Goal: Use online tool/utility: Utilize a website feature to perform a specific function

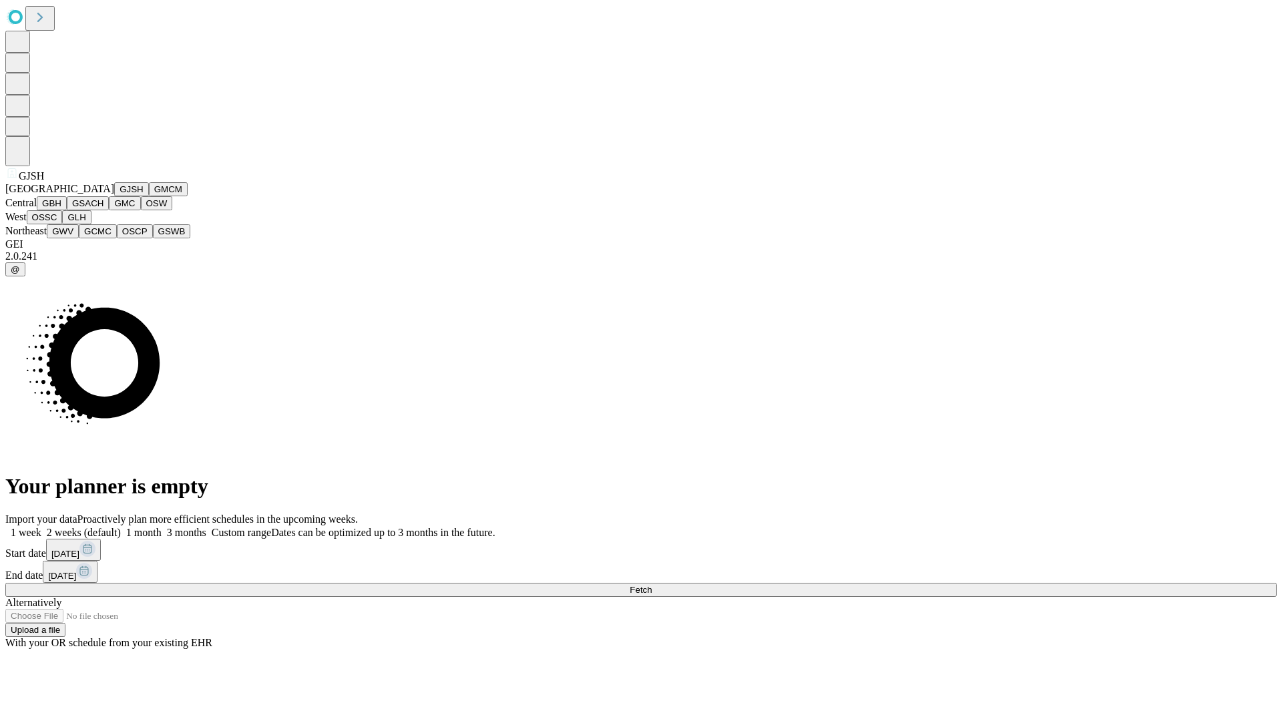
click at [114, 196] on button "GJSH" at bounding box center [131, 189] width 35 height 14
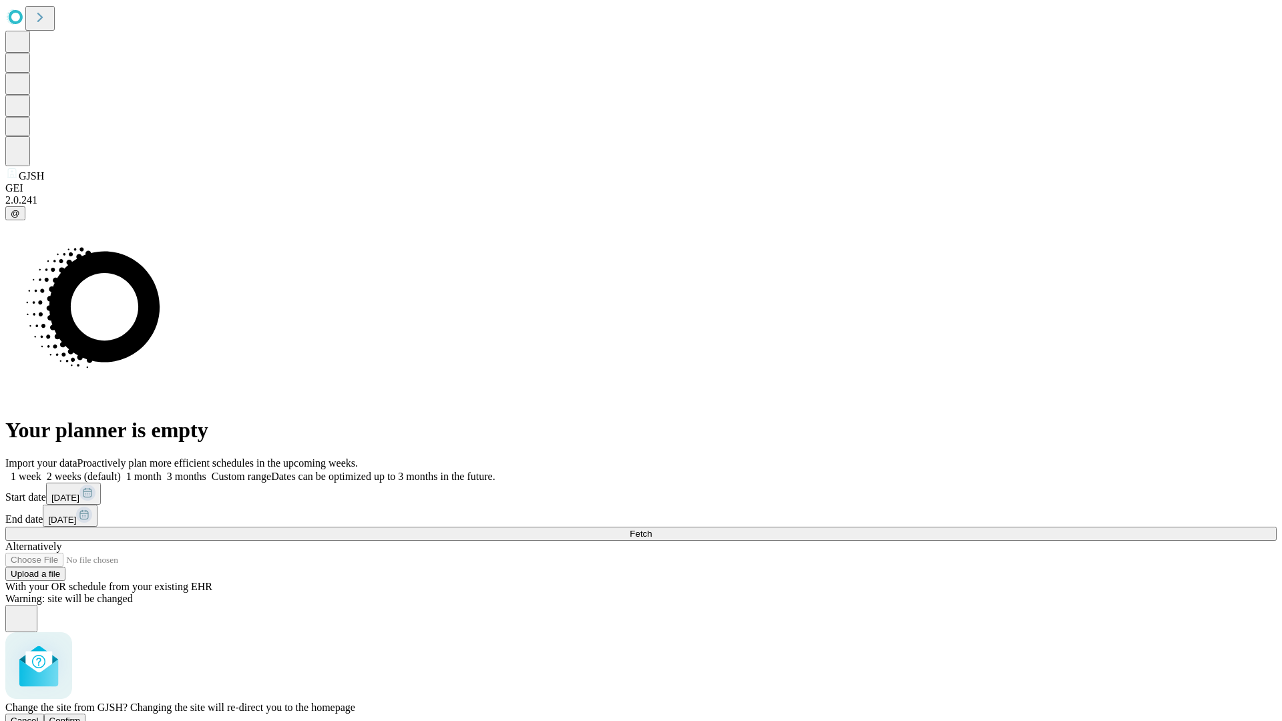
click at [81, 716] on span "Confirm" at bounding box center [64, 721] width 31 height 10
click at [121, 471] on label "2 weeks (default)" at bounding box center [80, 476] width 79 height 11
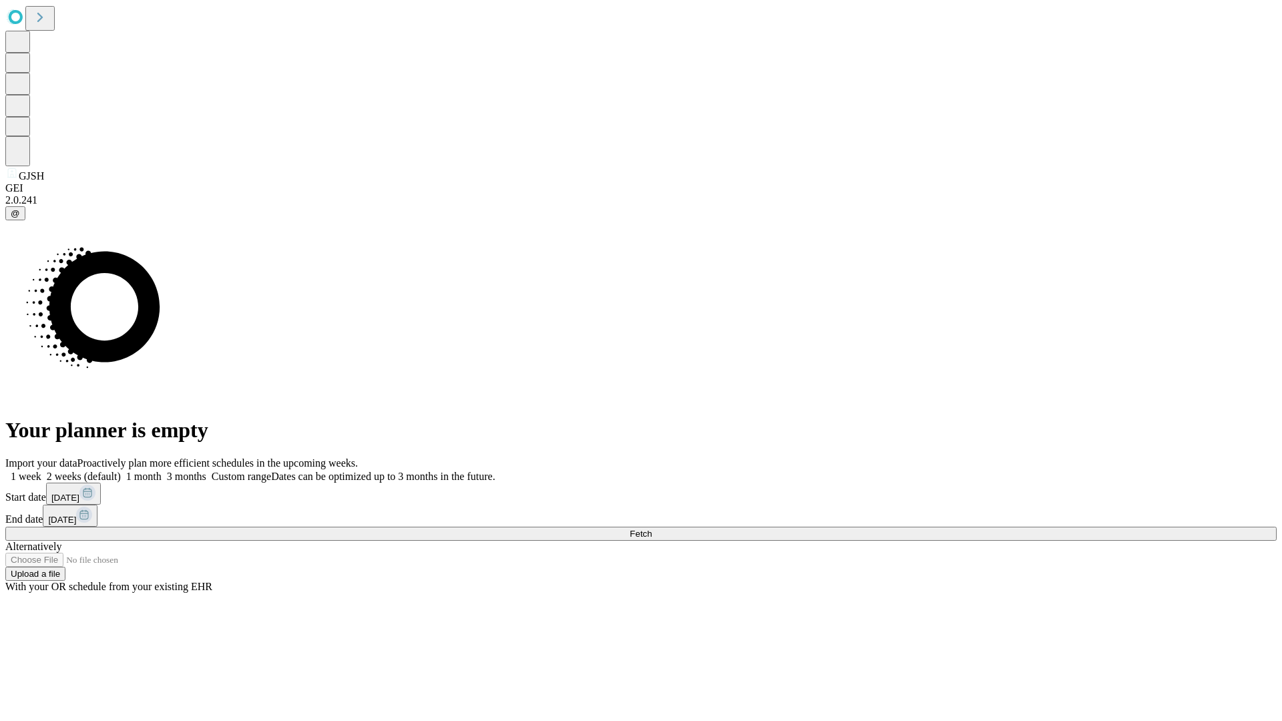
click at [652, 529] on span "Fetch" at bounding box center [641, 534] width 22 height 10
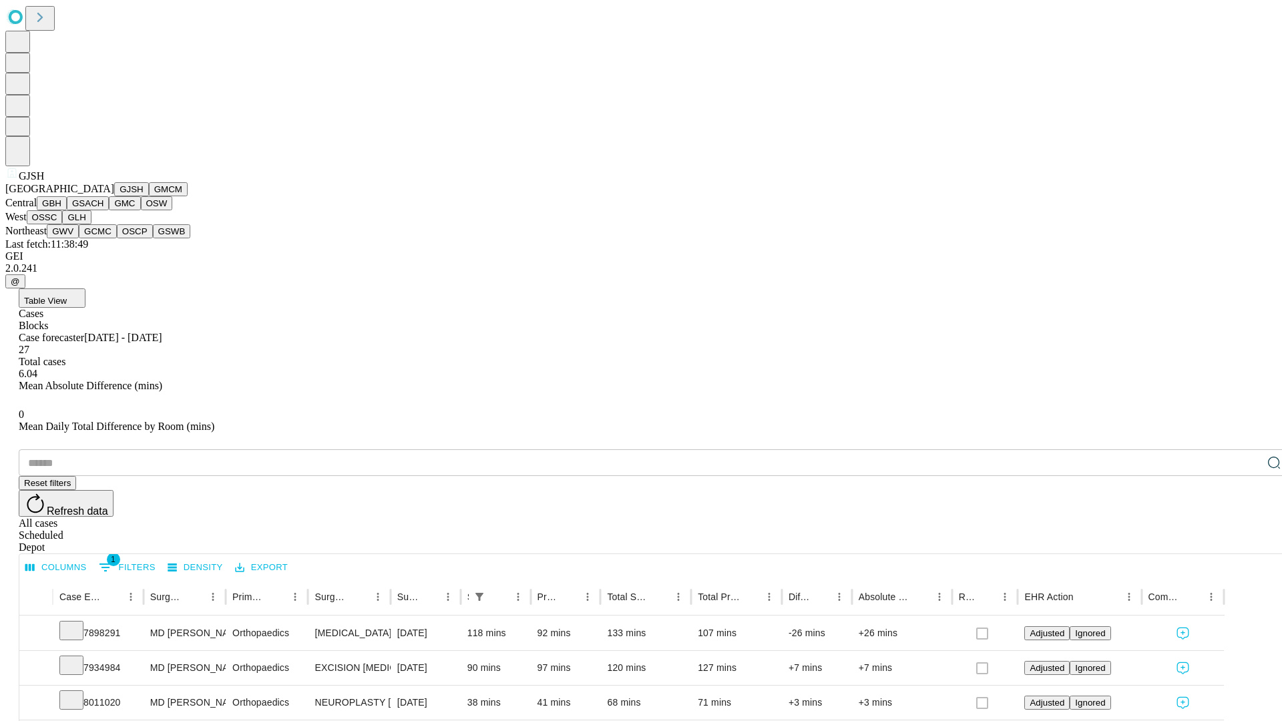
click at [149, 196] on button "GMCM" at bounding box center [168, 189] width 39 height 14
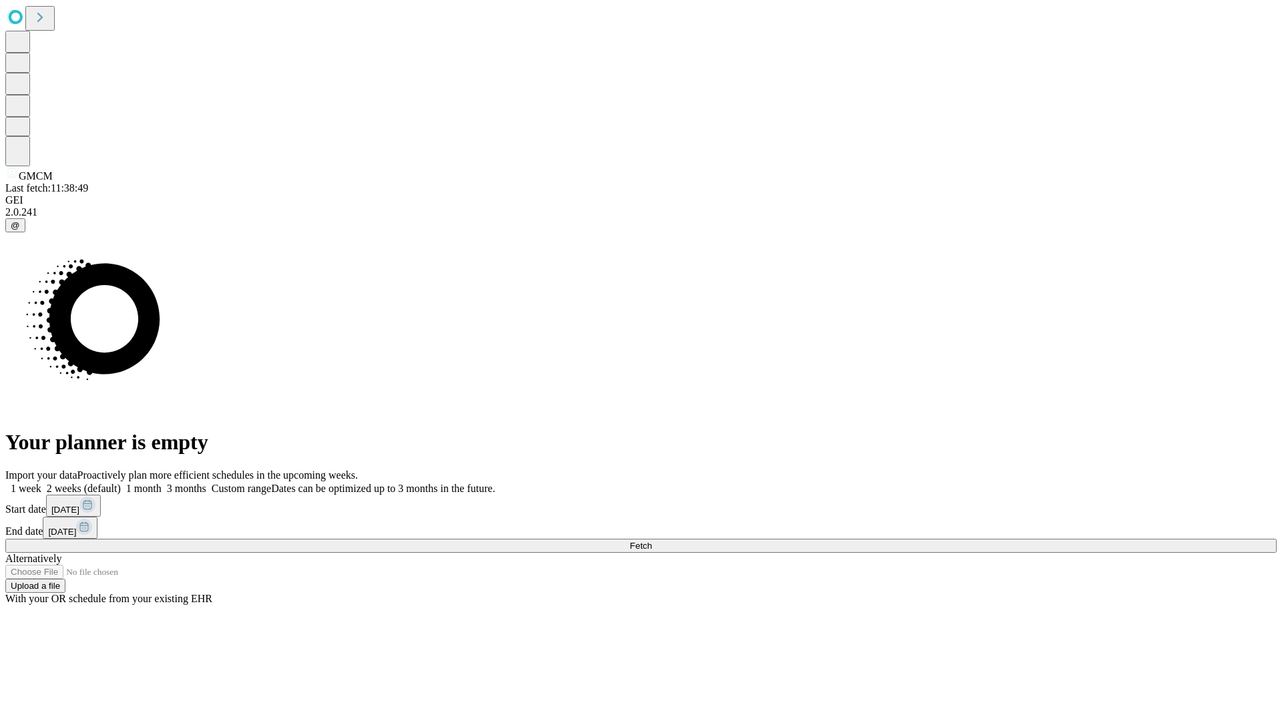
click at [121, 483] on label "2 weeks (default)" at bounding box center [80, 488] width 79 height 11
click at [652, 541] on span "Fetch" at bounding box center [641, 546] width 22 height 10
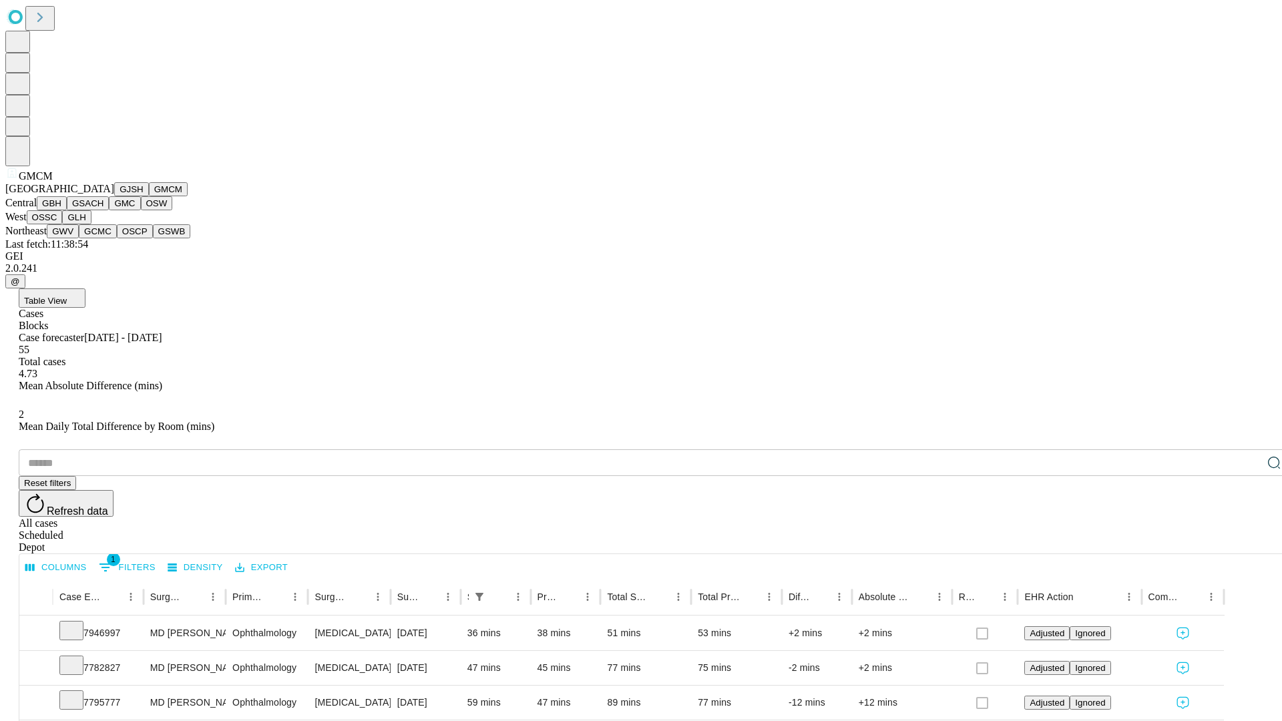
click at [67, 210] on button "GBH" at bounding box center [52, 203] width 30 height 14
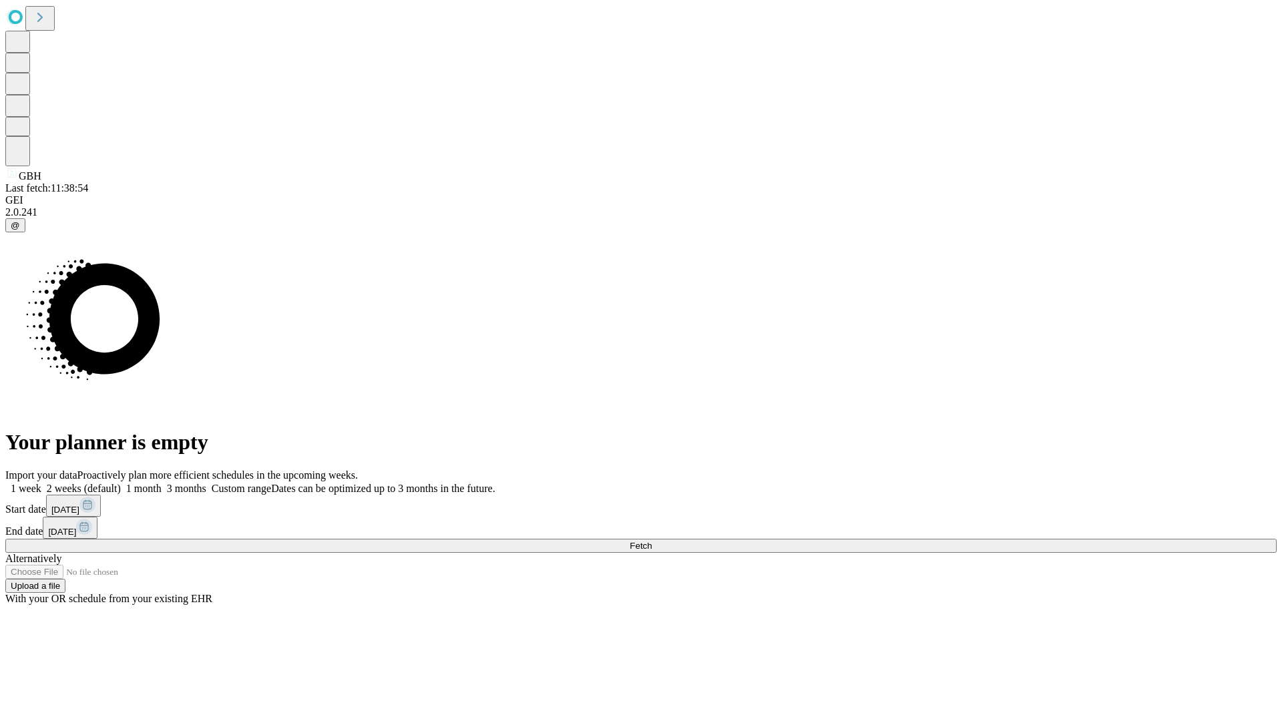
click at [121, 483] on label "2 weeks (default)" at bounding box center [80, 488] width 79 height 11
click at [652, 541] on span "Fetch" at bounding box center [641, 546] width 22 height 10
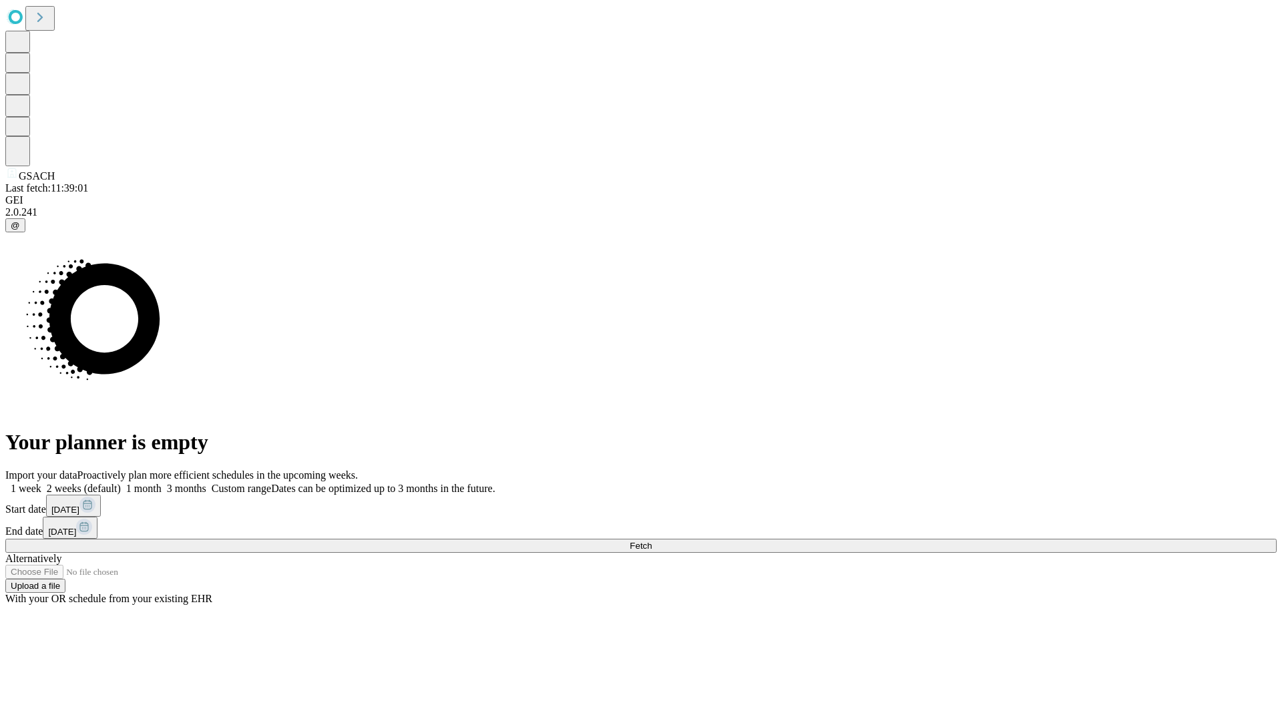
click at [652, 541] on span "Fetch" at bounding box center [641, 546] width 22 height 10
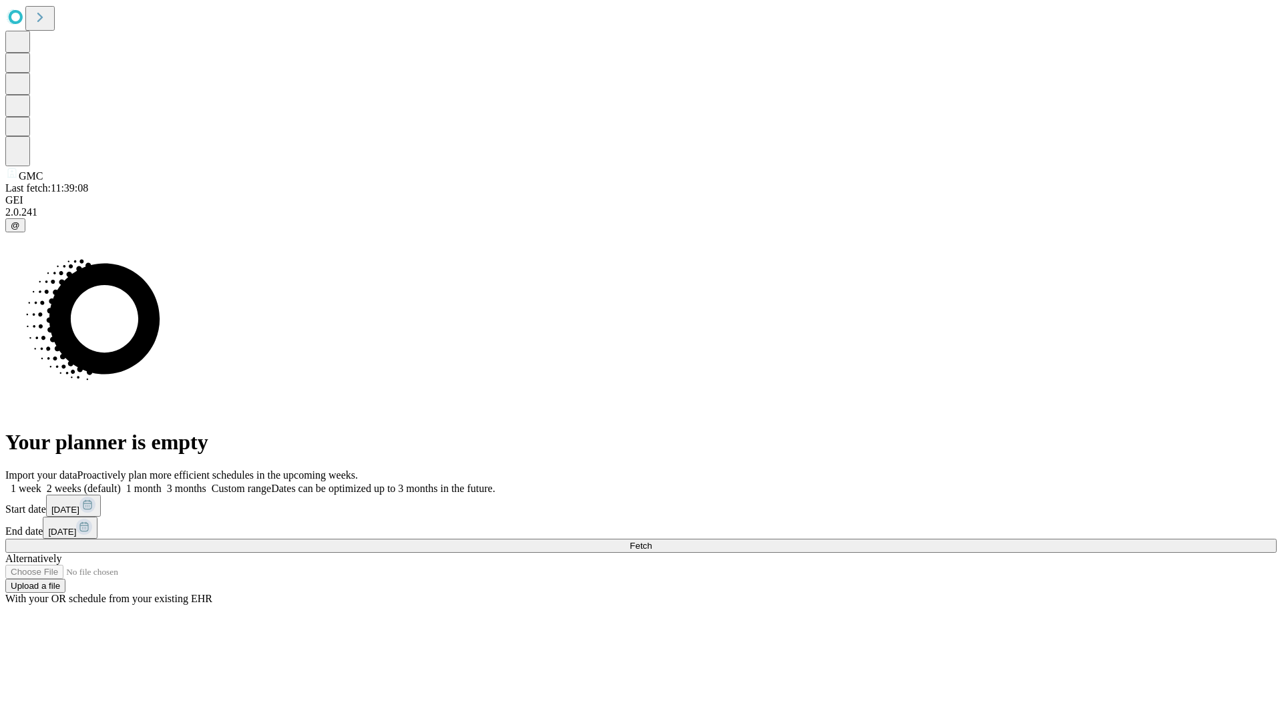
click at [121, 483] on label "2 weeks (default)" at bounding box center [80, 488] width 79 height 11
click at [652, 541] on span "Fetch" at bounding box center [641, 546] width 22 height 10
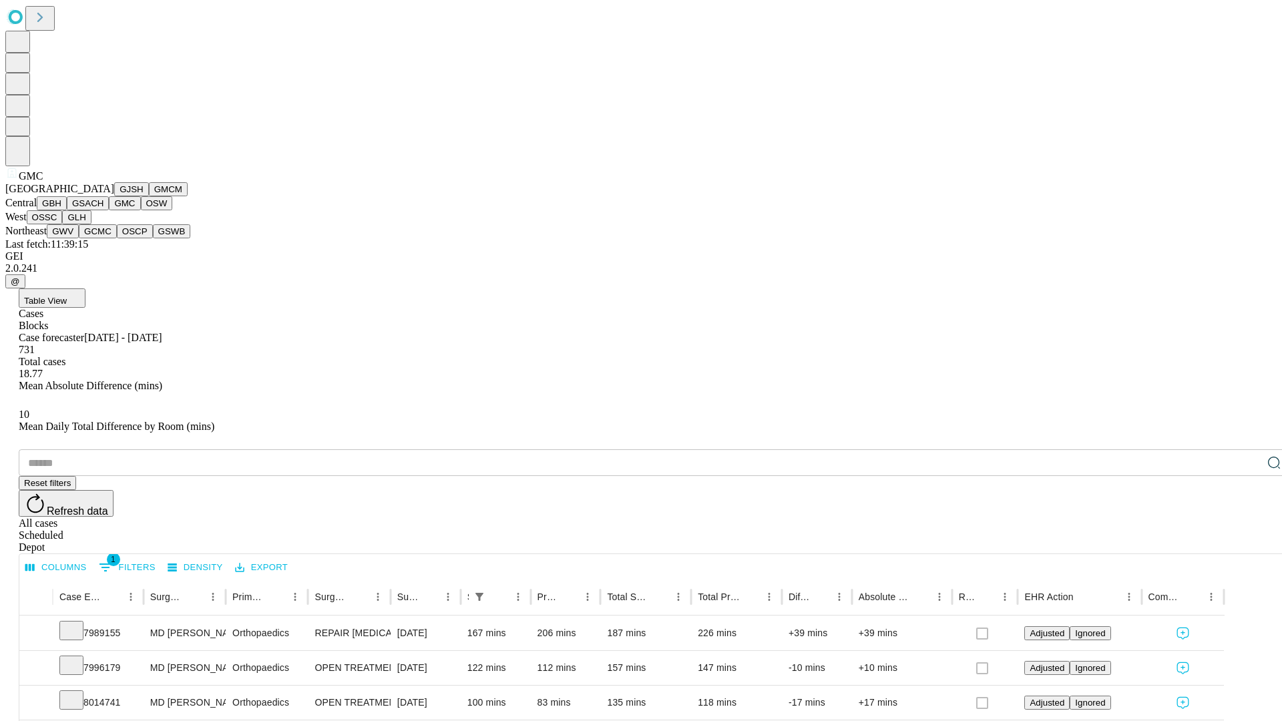
click at [141, 210] on button "OSW" at bounding box center [157, 203] width 32 height 14
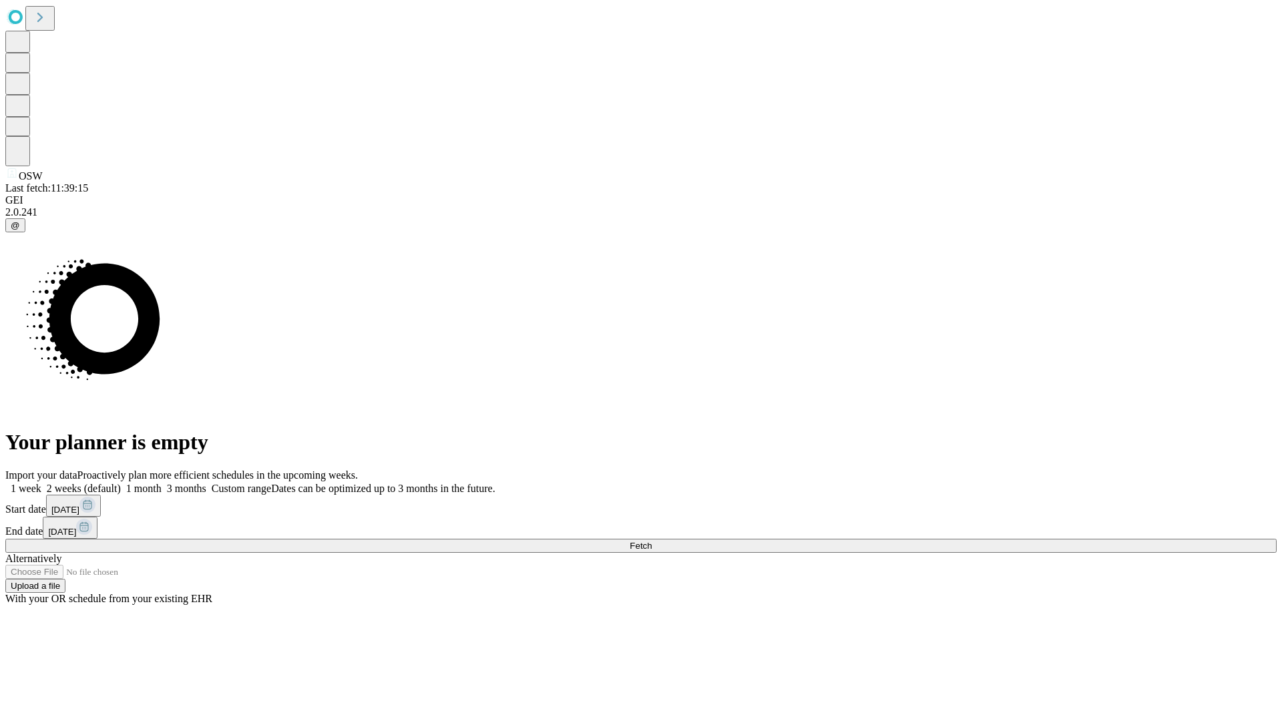
click at [121, 483] on label "2 weeks (default)" at bounding box center [80, 488] width 79 height 11
click at [652, 541] on span "Fetch" at bounding box center [641, 546] width 22 height 10
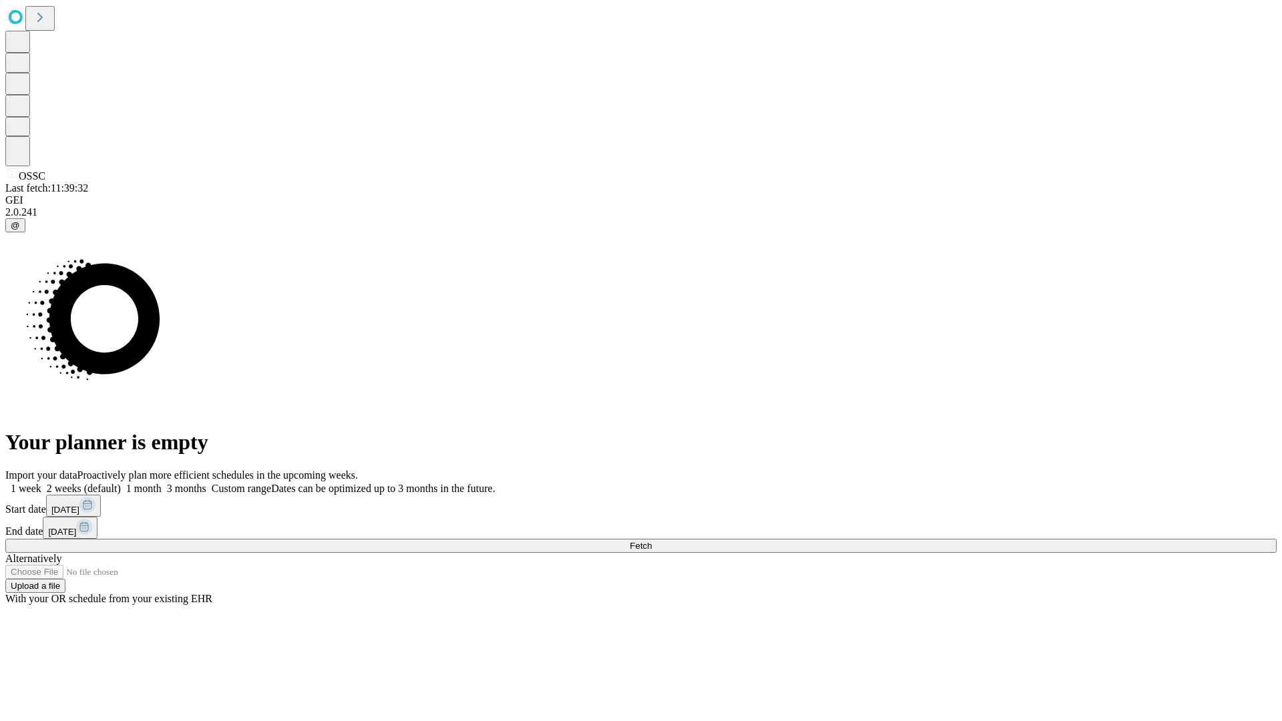
click at [121, 483] on label "2 weeks (default)" at bounding box center [80, 488] width 79 height 11
click at [652, 541] on span "Fetch" at bounding box center [641, 546] width 22 height 10
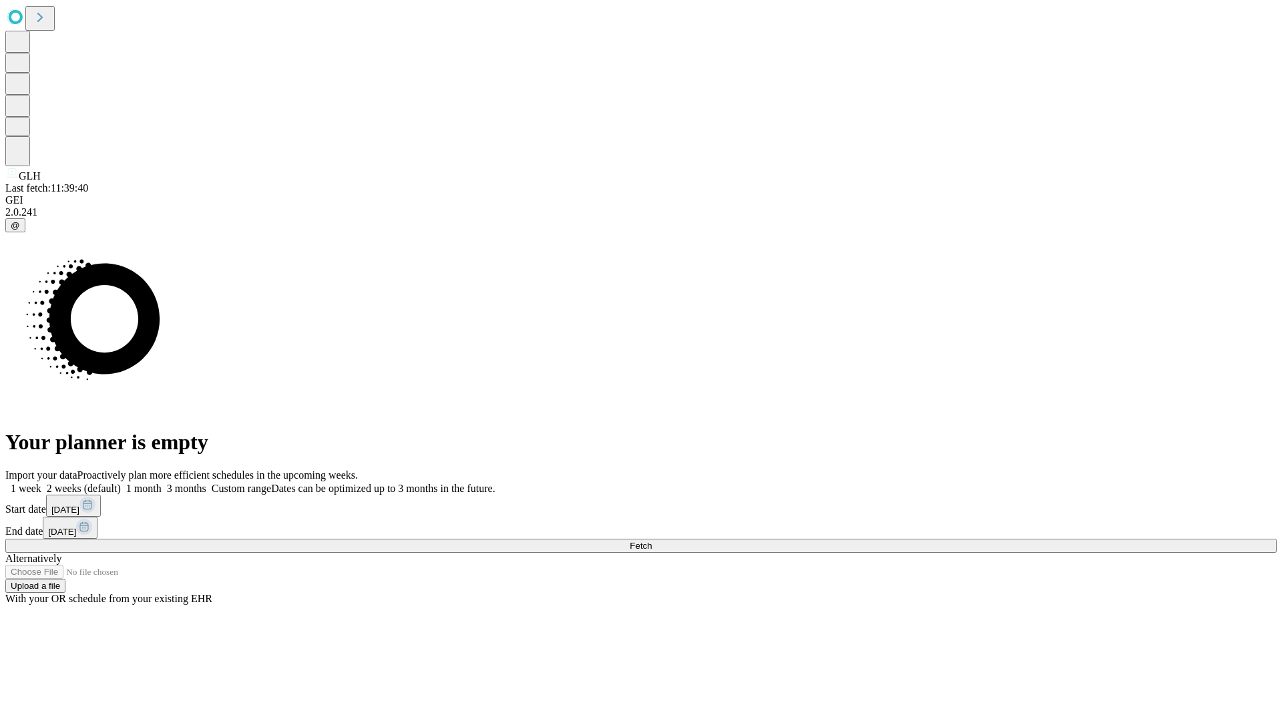
click at [652, 541] on span "Fetch" at bounding box center [641, 546] width 22 height 10
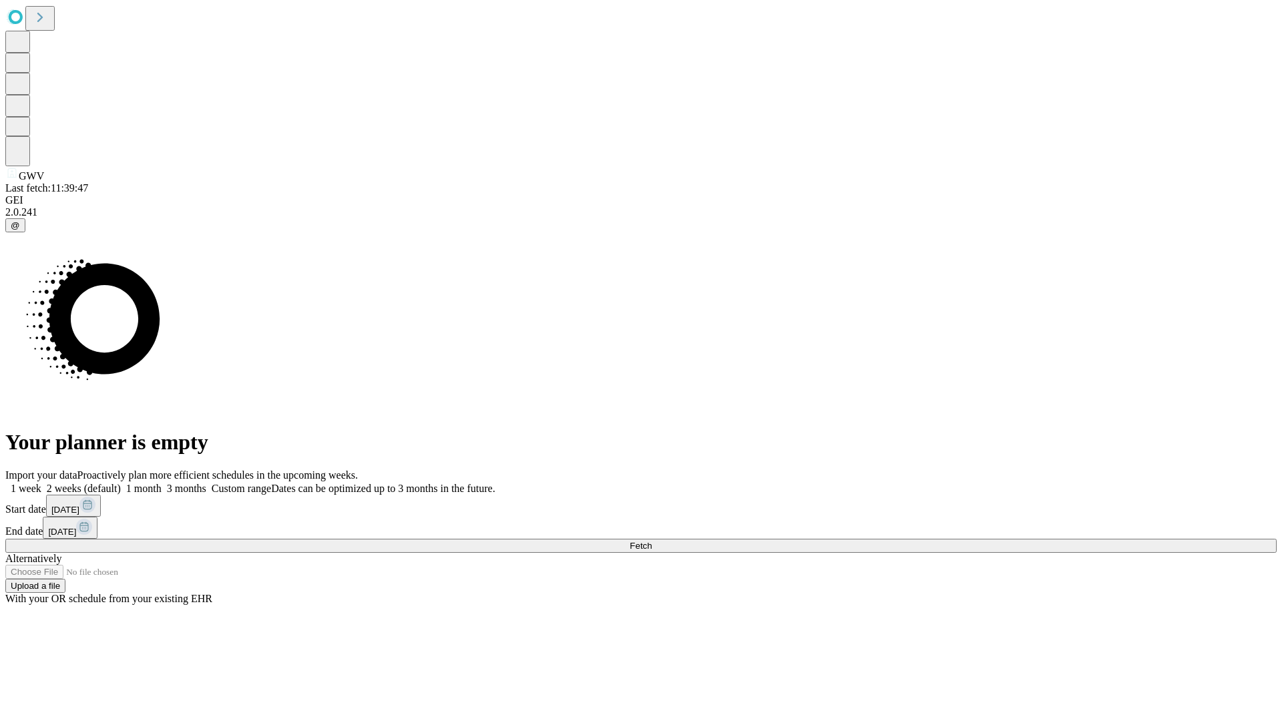
click at [652, 541] on span "Fetch" at bounding box center [641, 546] width 22 height 10
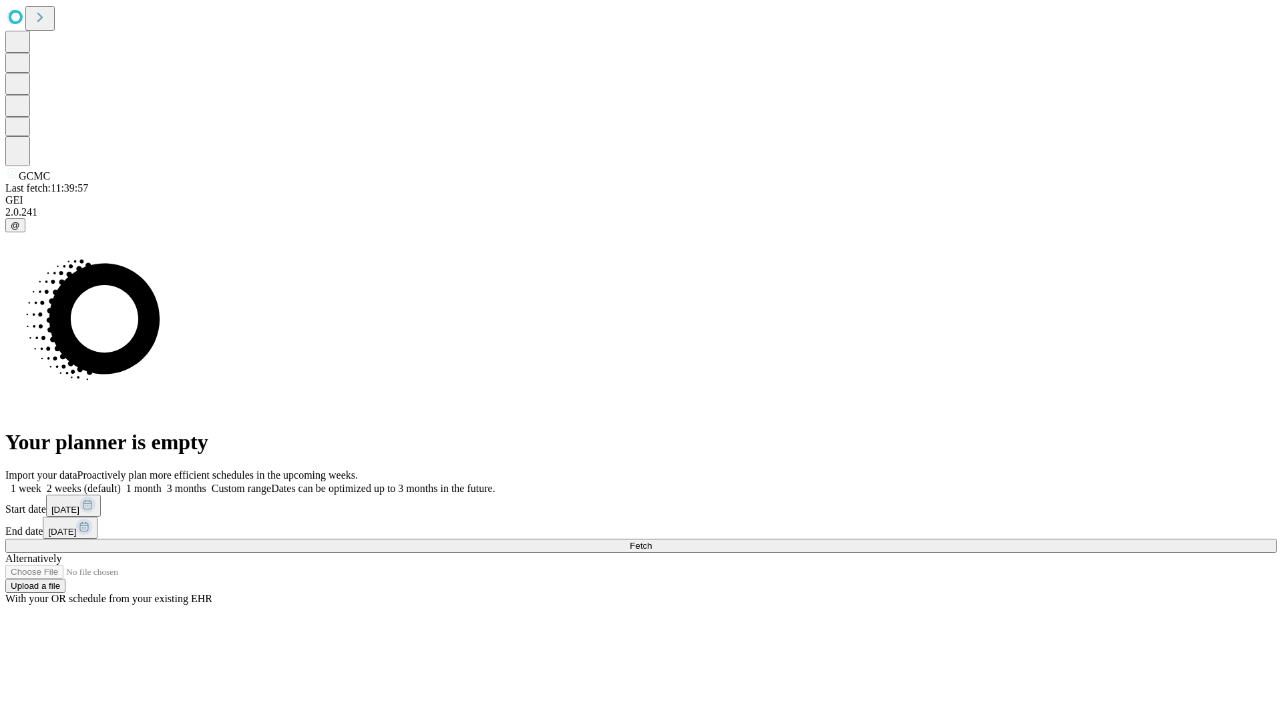
click at [121, 483] on label "2 weeks (default)" at bounding box center [80, 488] width 79 height 11
click at [652, 541] on span "Fetch" at bounding box center [641, 546] width 22 height 10
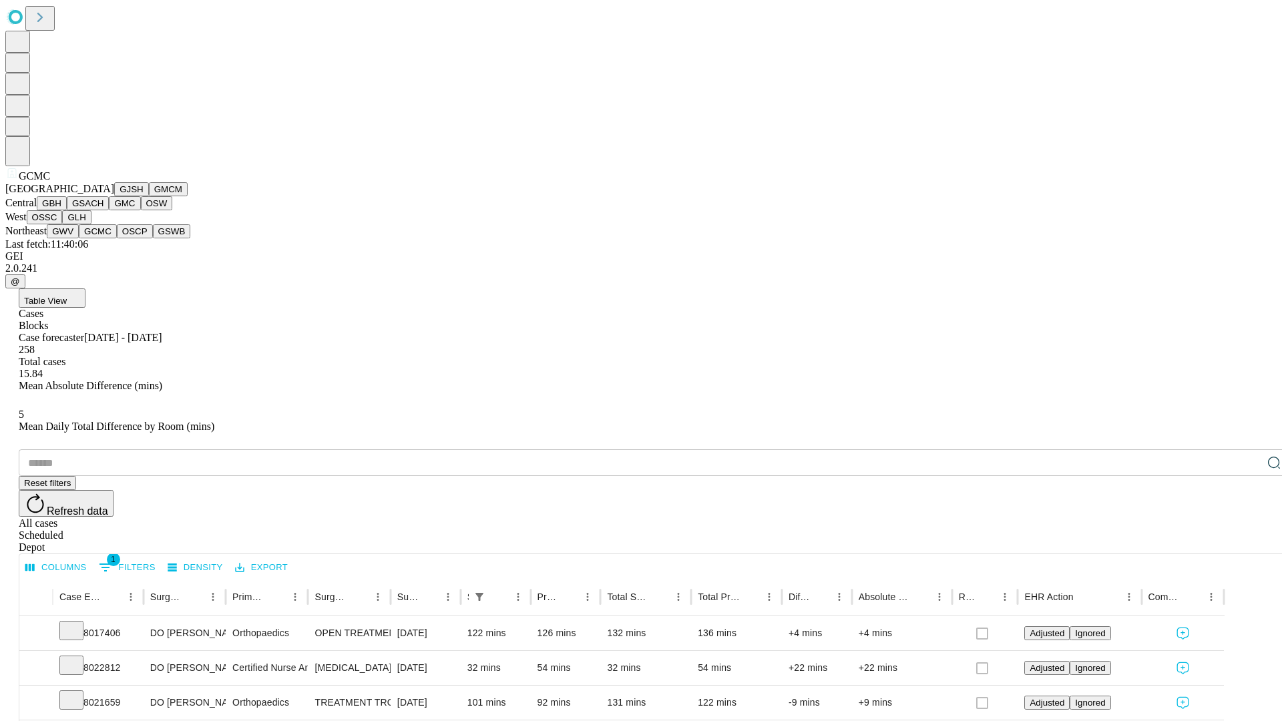
click at [117, 238] on button "OSCP" at bounding box center [135, 231] width 36 height 14
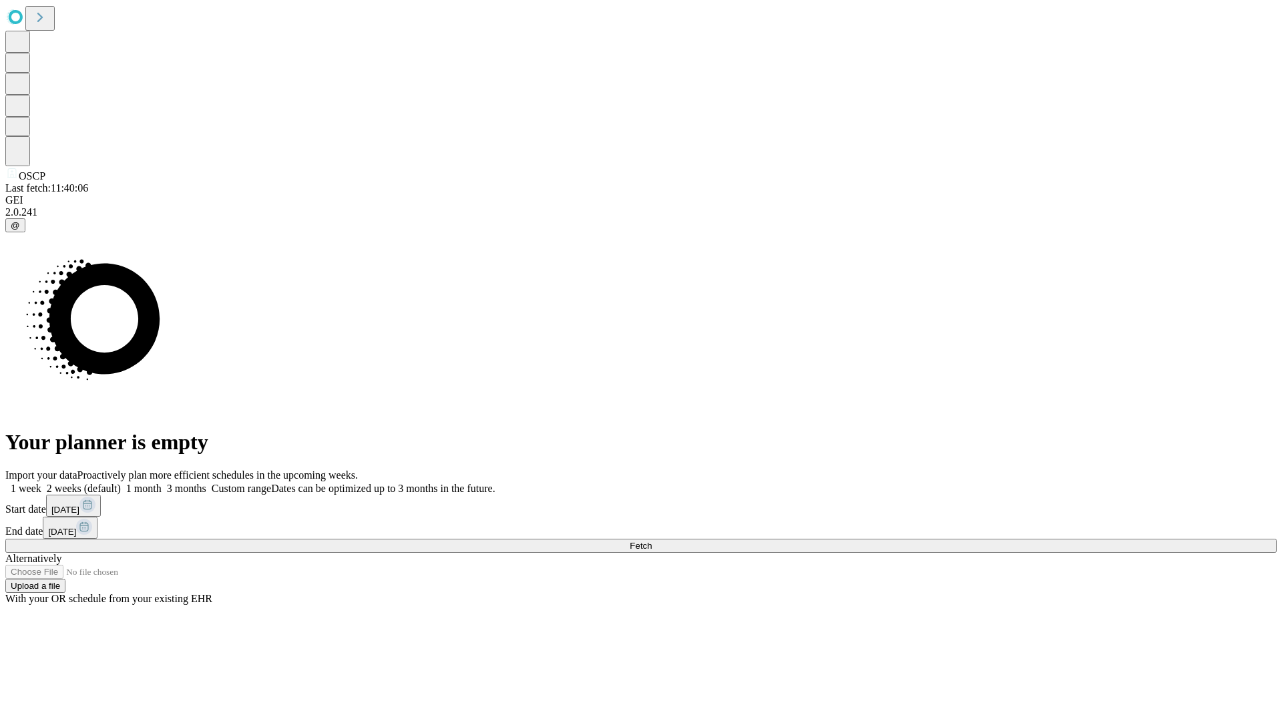
click at [121, 483] on label "2 weeks (default)" at bounding box center [80, 488] width 79 height 11
click at [652, 541] on span "Fetch" at bounding box center [641, 546] width 22 height 10
